Goal: Task Accomplishment & Management: Use online tool/utility

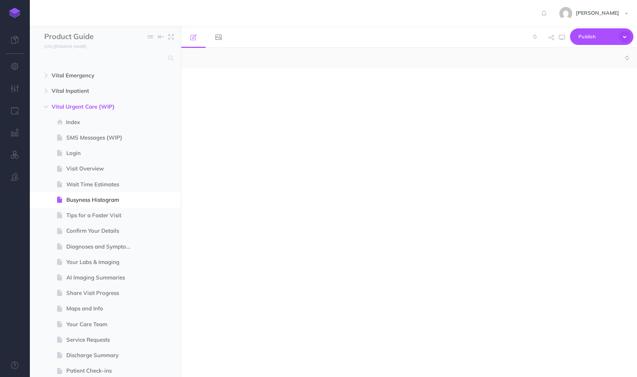
select select "null"
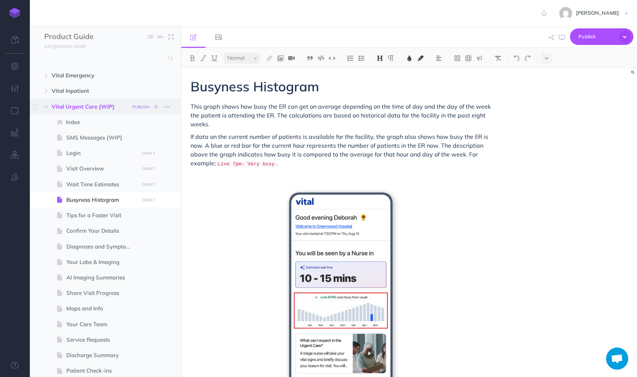
click at [142, 108] on small "PUBLISH" at bounding box center [141, 107] width 17 height 5
click at [139, 170] on button "Publish" at bounding box center [135, 169] width 24 height 13
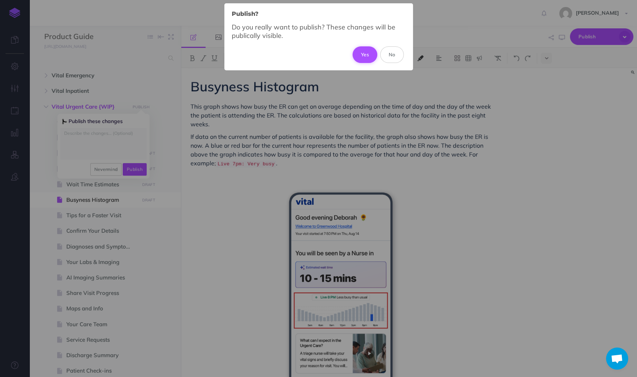
click at [360, 54] on button "Yes" at bounding box center [364, 54] width 25 height 16
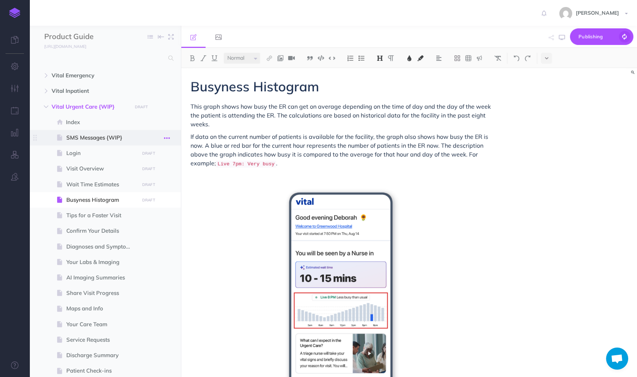
click at [166, 138] on icon "button" at bounding box center [167, 138] width 6 height 9
click at [201, 196] on div "Busyness Histogram This graph shows how busy the ER can get on average dependin…" at bounding box center [340, 265] width 319 height 395
click at [144, 153] on small "PUBLISH" at bounding box center [148, 153] width 17 height 5
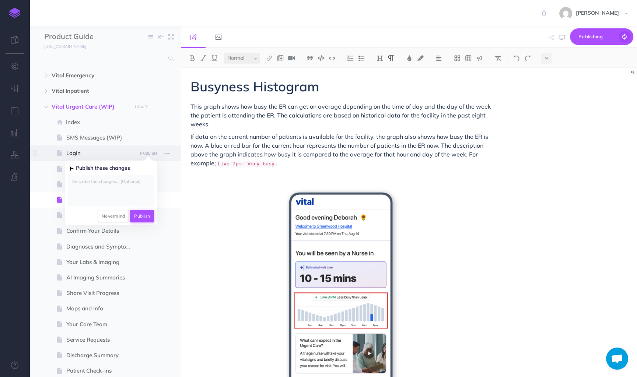
click at [146, 217] on button "Publish" at bounding box center [142, 216] width 24 height 13
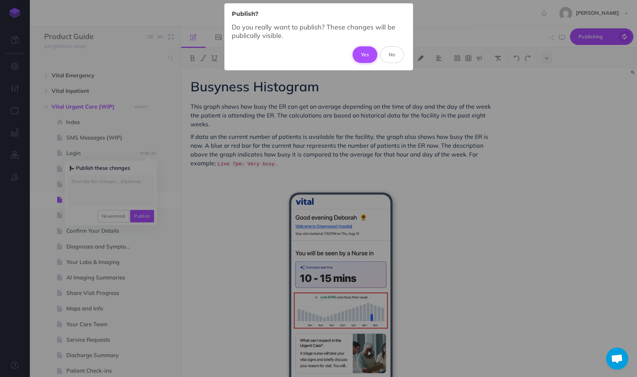
click at [356, 50] on button "Yes" at bounding box center [364, 54] width 25 height 16
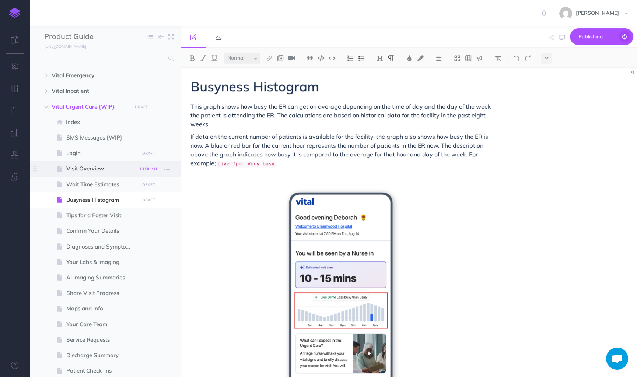
click at [150, 169] on small "PUBLISH" at bounding box center [148, 168] width 17 height 5
click at [148, 233] on button "Publish" at bounding box center [142, 231] width 24 height 13
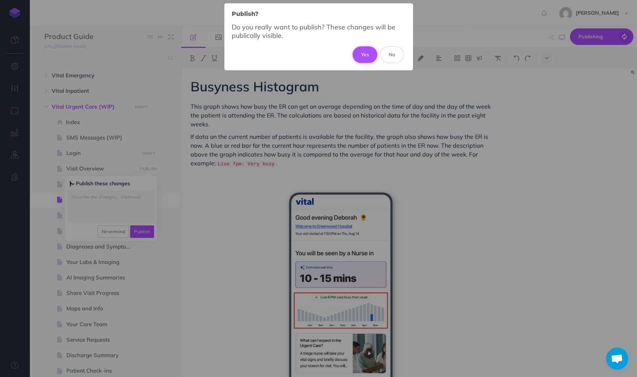
click at [359, 53] on button "Yes" at bounding box center [364, 54] width 25 height 16
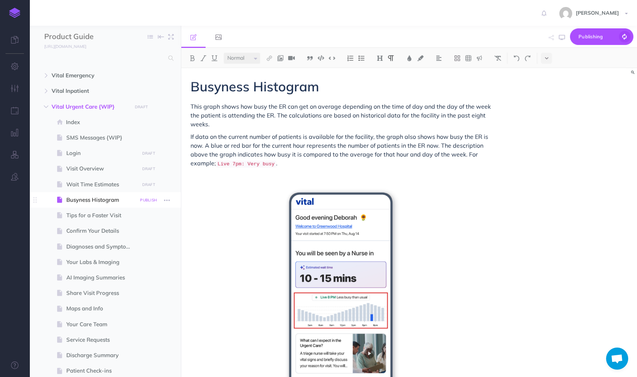
click at [148, 200] on small "PUBLISH" at bounding box center [148, 200] width 17 height 5
click at [151, 262] on button "Publish" at bounding box center [142, 262] width 24 height 13
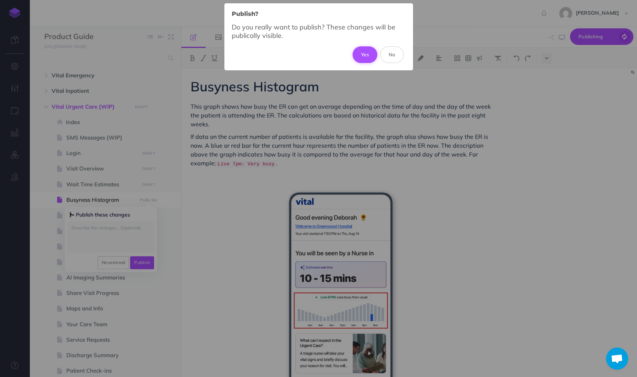
click at [359, 50] on button "Yes" at bounding box center [364, 54] width 25 height 16
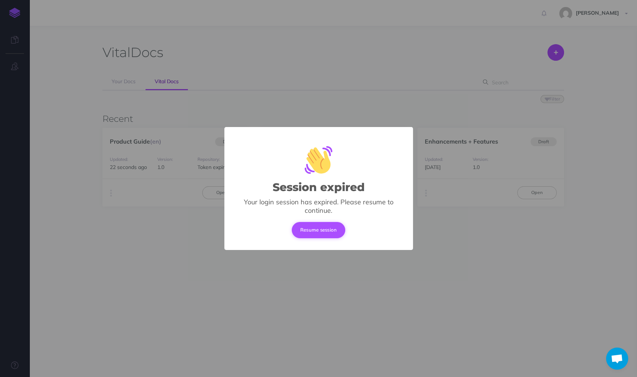
click at [326, 233] on button "Resume session" at bounding box center [319, 230] width 54 height 16
